Goal: Information Seeking & Learning: Learn about a topic

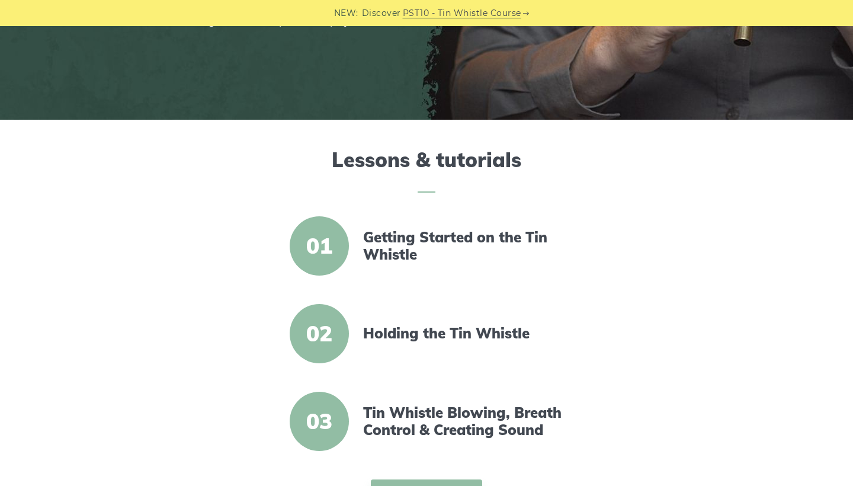
scroll to position [268, 0]
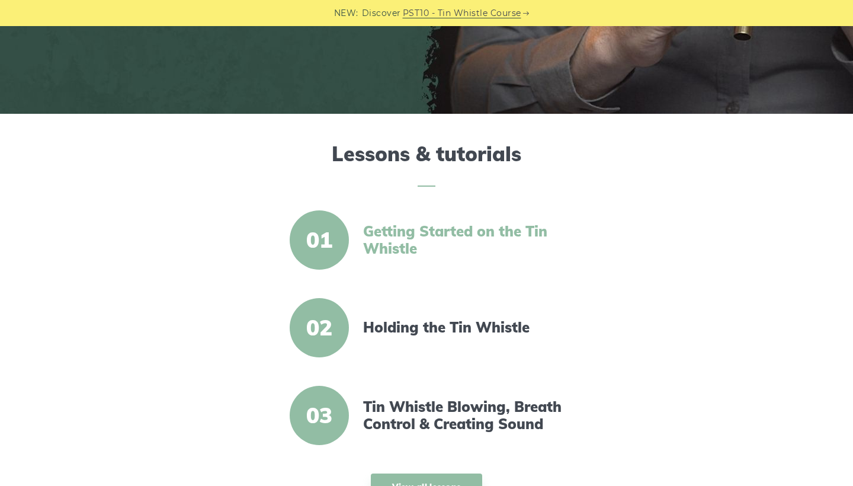
click at [401, 230] on link "Getting Started on the Tin Whistle" at bounding box center [465, 240] width 204 height 34
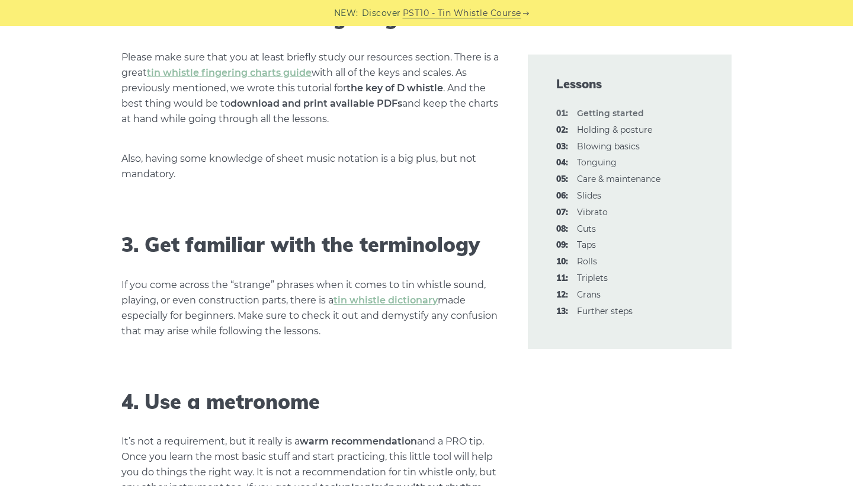
scroll to position [943, 0]
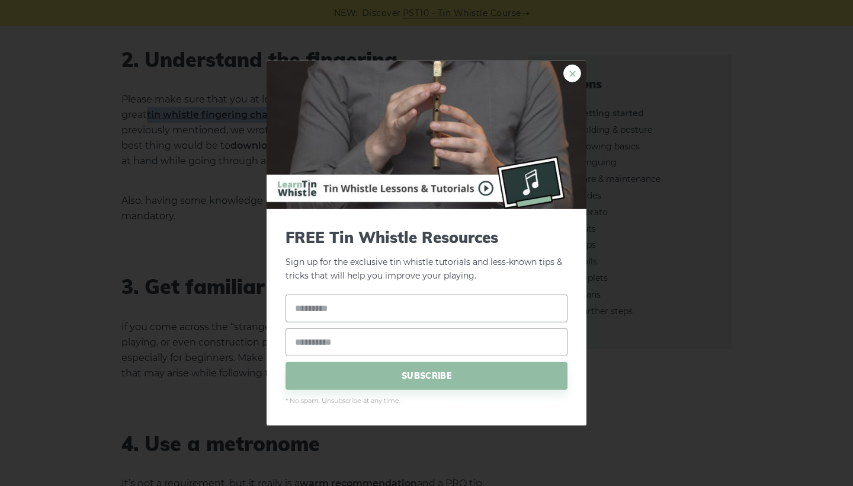
click at [578, 76] on link "×" at bounding box center [573, 74] width 18 height 18
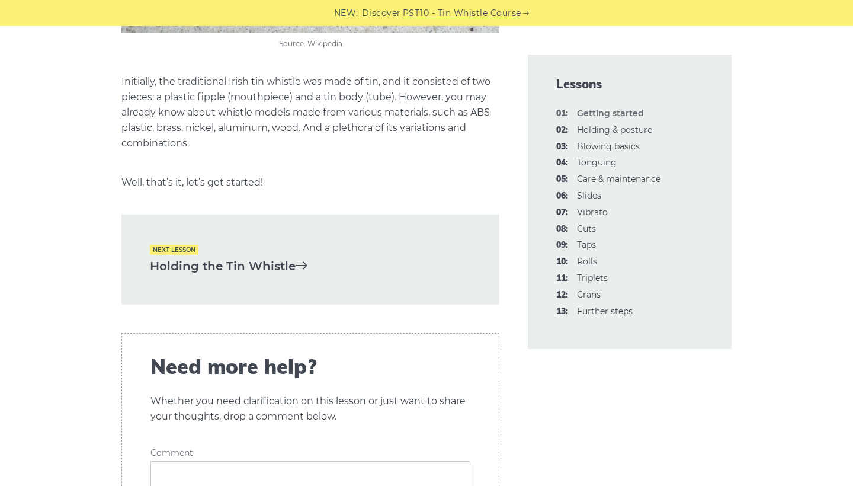
scroll to position [2495, 0]
click at [234, 257] on link "Holding the Tin Whistle" at bounding box center [310, 267] width 321 height 20
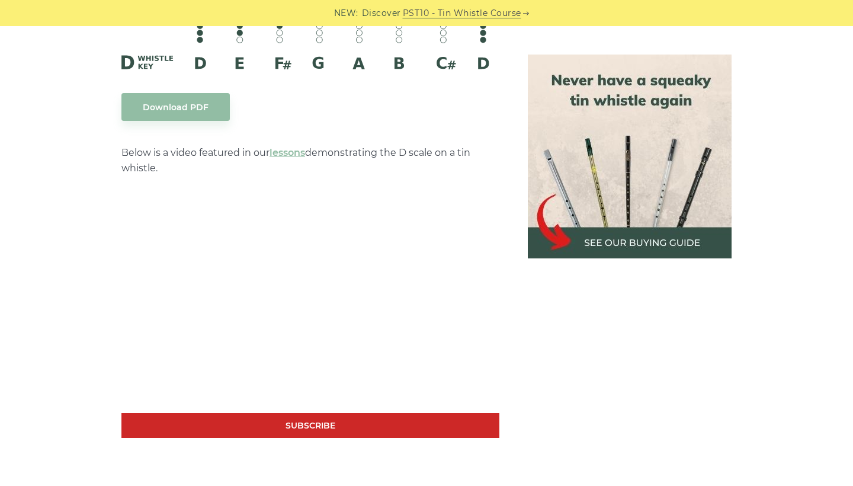
scroll to position [2050, 0]
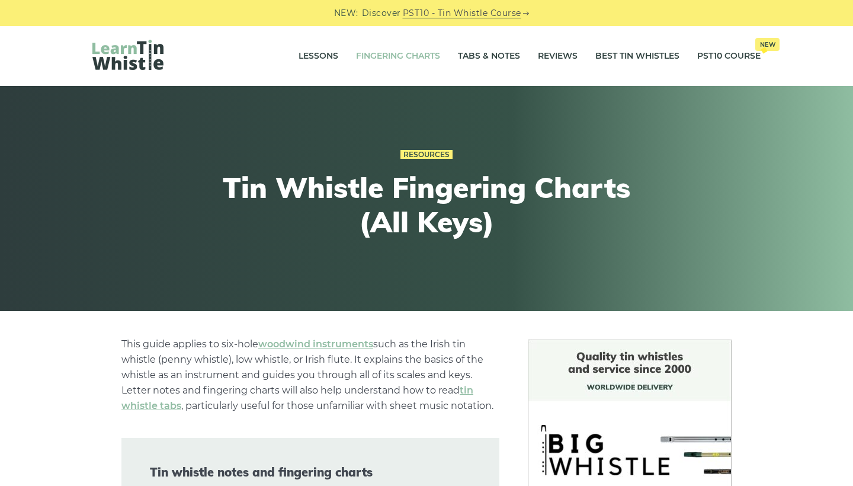
scroll to position [0, 0]
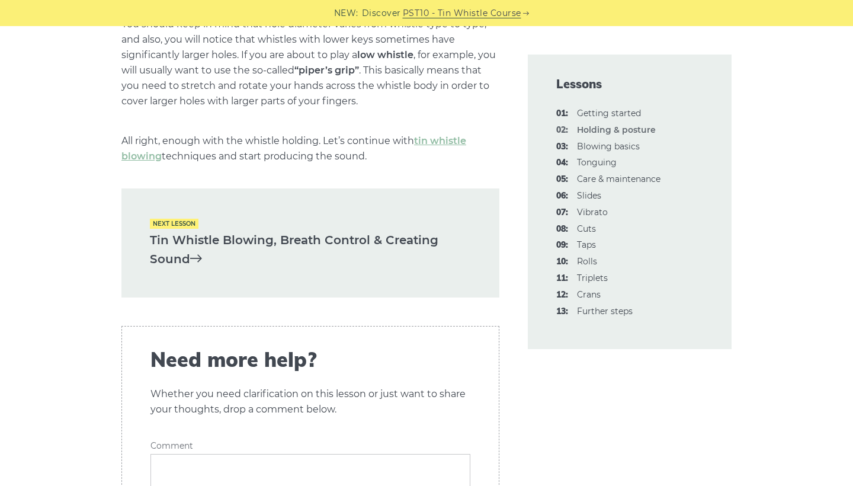
scroll to position [1756, 0]
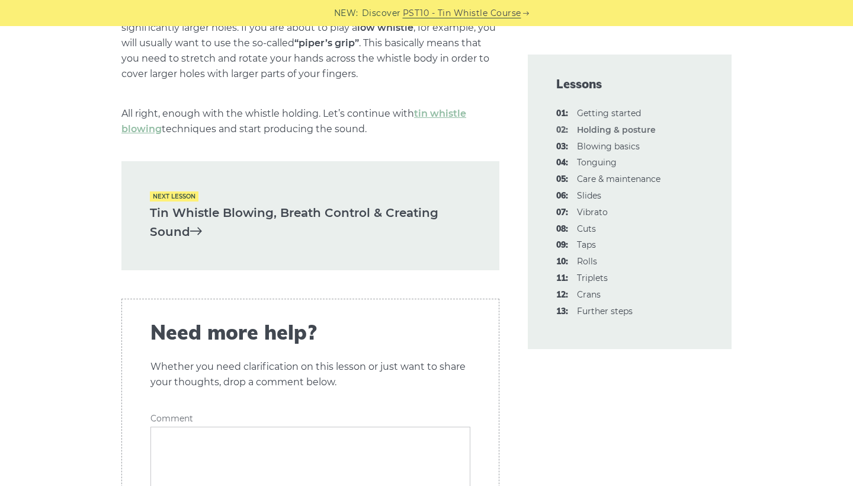
click at [179, 208] on link "Tin Whistle Blowing, Breath Control & Creating Sound" at bounding box center [310, 222] width 321 height 39
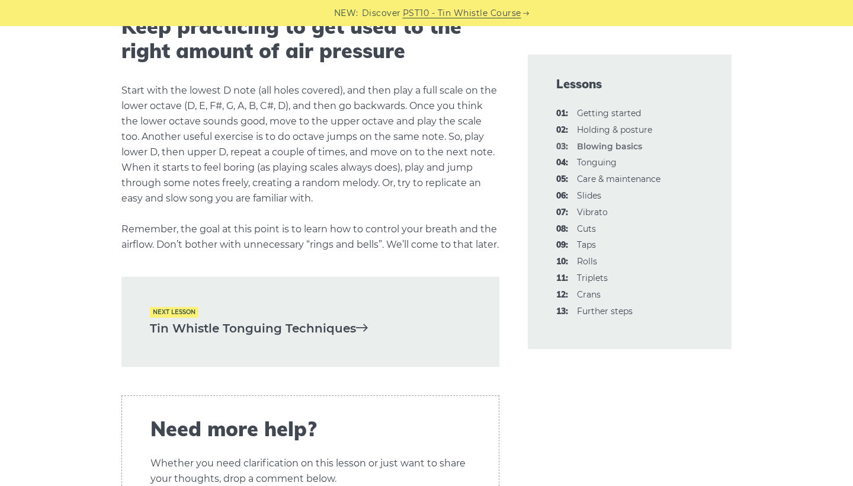
scroll to position [2329, 0]
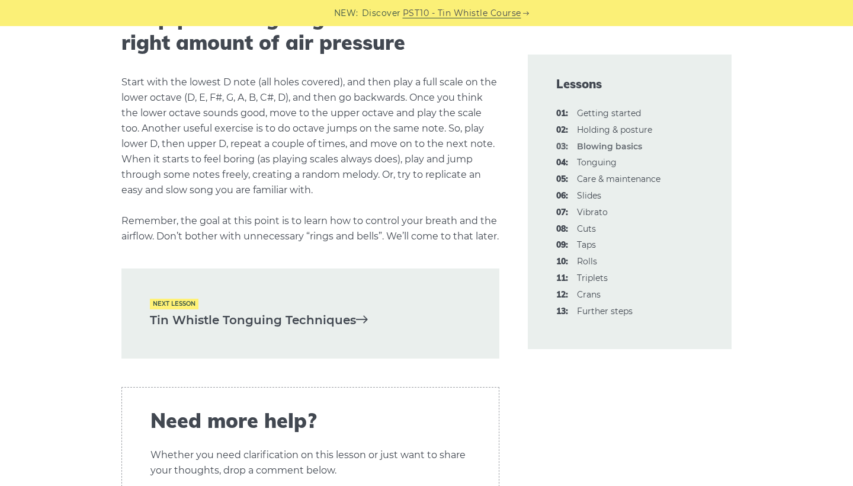
click at [213, 330] on link "Tin Whistle Tonguing Techniques" at bounding box center [310, 321] width 321 height 20
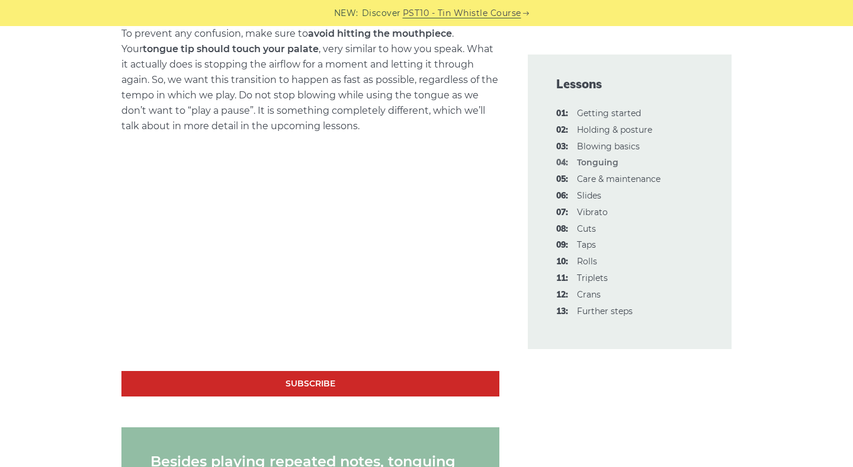
scroll to position [858, 0]
